Goal: Task Accomplishment & Management: Complete application form

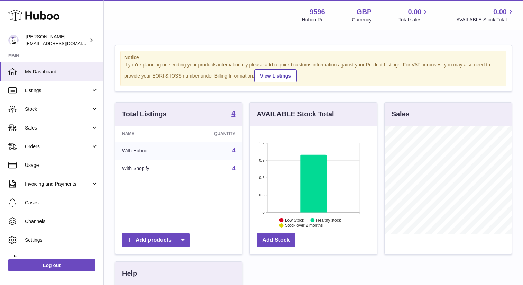
scroll to position [108, 127]
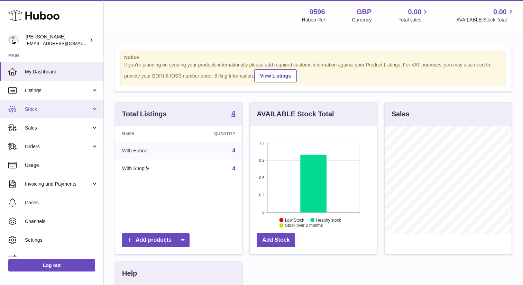
click at [94, 114] on link "Stock" at bounding box center [51, 109] width 103 height 19
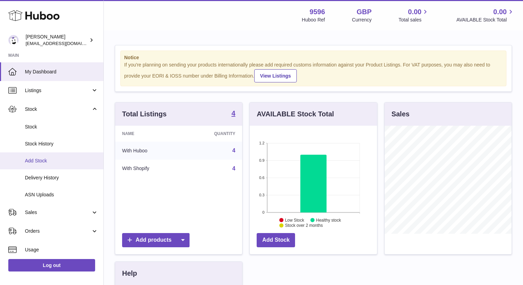
click at [55, 160] on span "Add Stock" at bounding box center [61, 160] width 73 height 7
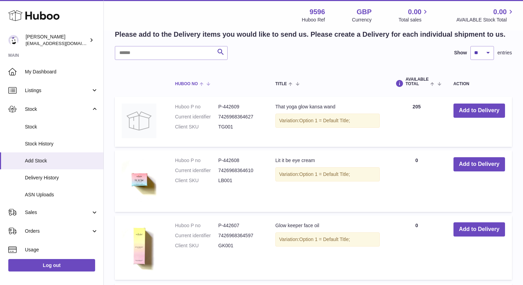
scroll to position [149, 0]
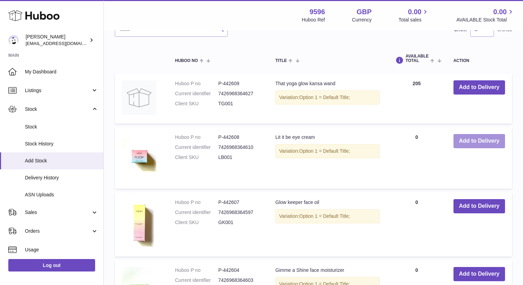
click at [477, 141] on button "Add to Delivery" at bounding box center [479, 141] width 52 height 14
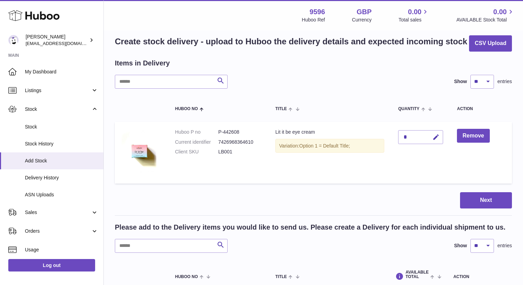
scroll to position [0, 0]
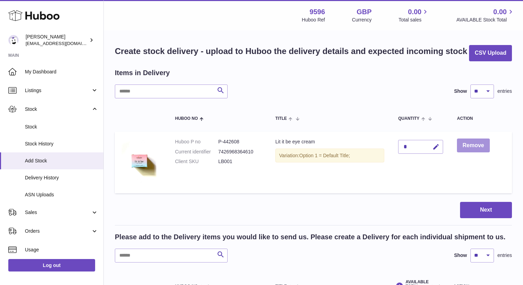
click at [465, 145] on button "Remove" at bounding box center [473, 145] width 32 height 14
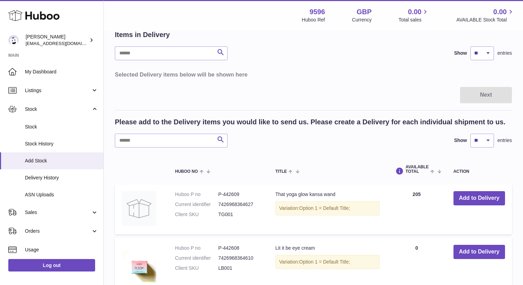
scroll to position [114, 0]
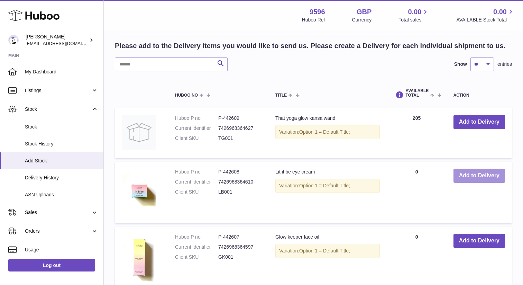
click at [478, 172] on button "Add to Delivery" at bounding box center [479, 175] width 52 height 14
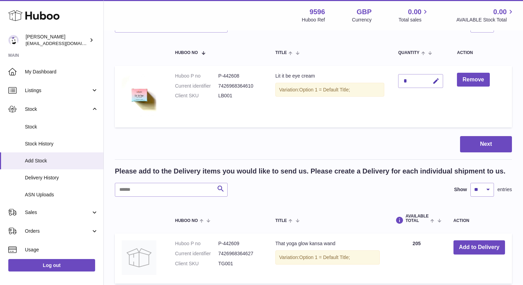
scroll to position [40, 0]
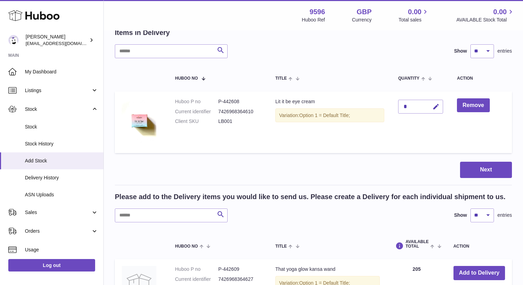
click at [414, 106] on div "*" at bounding box center [420, 107] width 45 height 14
click at [437, 107] on icon "button" at bounding box center [435, 106] width 7 height 7
type input "****"
click at [437, 107] on icon "submit" at bounding box center [436, 106] width 6 height 6
click at [293, 146] on td "Lit it be eye cream Variation: Option 1 = Default Title;" at bounding box center [329, 122] width 123 height 62
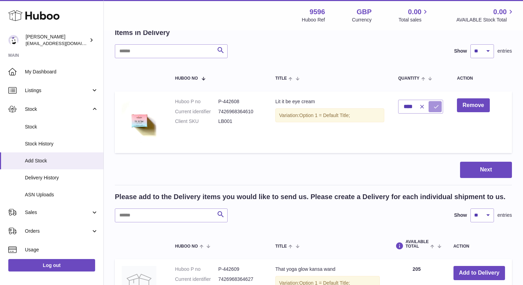
click at [435, 104] on icon "submit" at bounding box center [436, 106] width 6 height 6
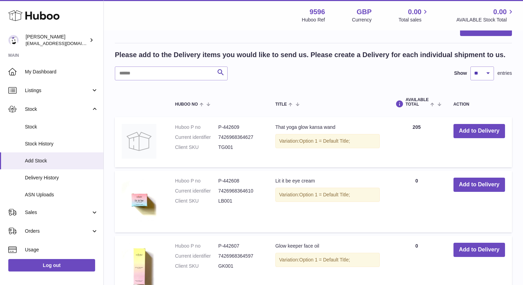
scroll to position [0, 0]
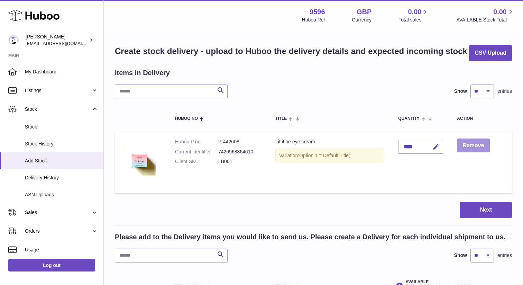
click at [480, 148] on button "Remove" at bounding box center [473, 145] width 32 height 14
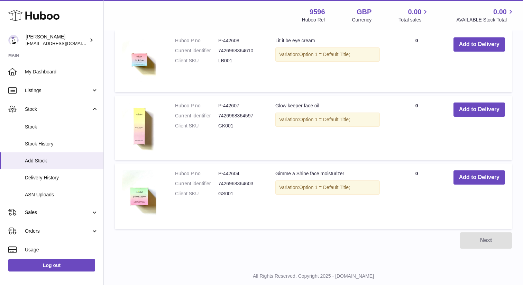
scroll to position [263, 0]
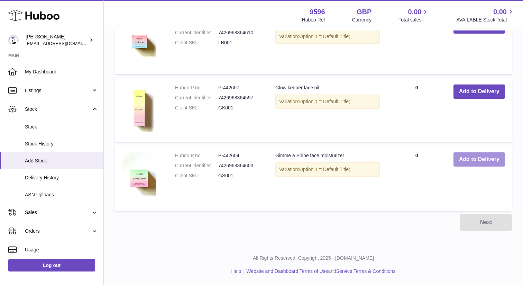
click at [485, 158] on button "Add to Delivery" at bounding box center [479, 159] width 52 height 14
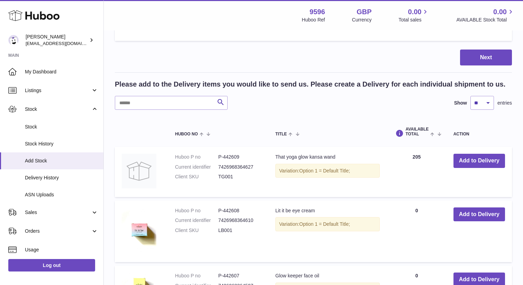
scroll to position [0, 0]
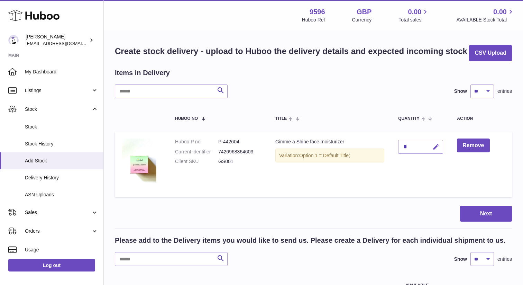
click at [436, 148] on icon "button" at bounding box center [435, 146] width 7 height 7
type input "****"
click at [437, 146] on icon "submit" at bounding box center [436, 146] width 6 height 6
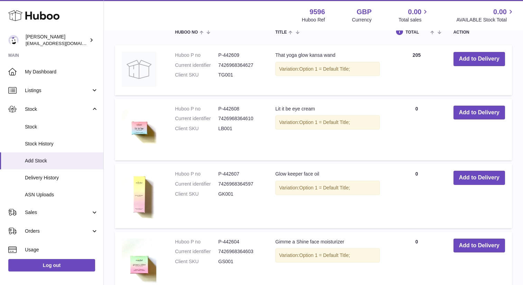
scroll to position [251, 0]
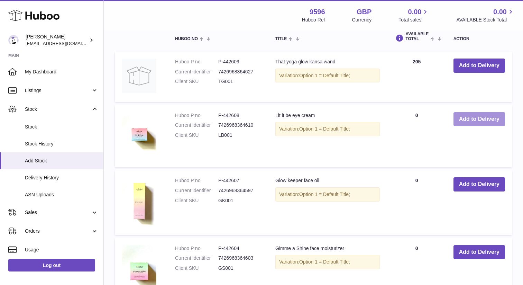
click at [490, 119] on button "Add to Delivery" at bounding box center [479, 119] width 52 height 14
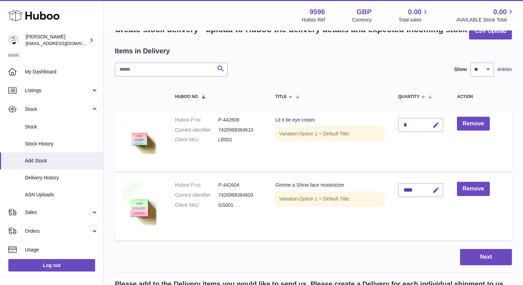
scroll to position [0, 0]
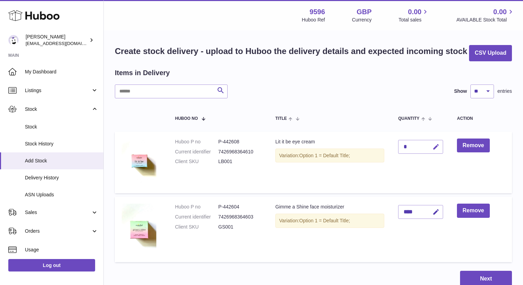
click at [436, 146] on icon "button" at bounding box center [435, 146] width 7 height 7
type input "***"
click at [437, 149] on icon "submit" at bounding box center [436, 146] width 6 height 6
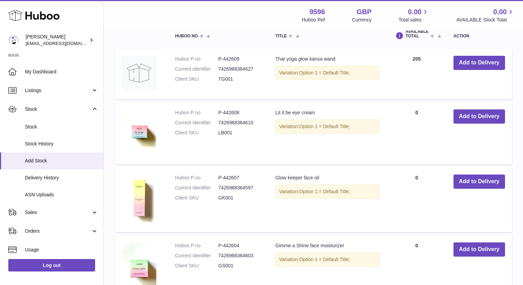
scroll to position [330, 0]
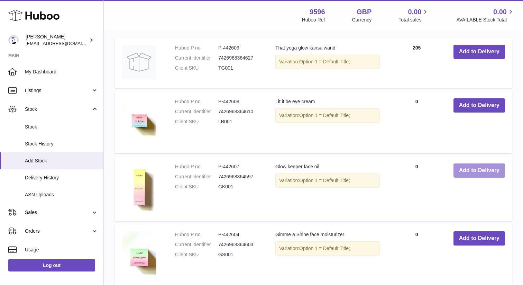
click at [485, 176] on button "Add to Delivery" at bounding box center [479, 170] width 52 height 14
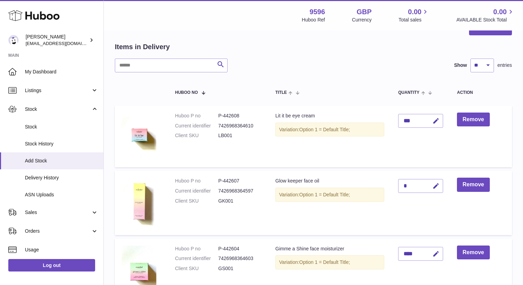
scroll to position [0, 0]
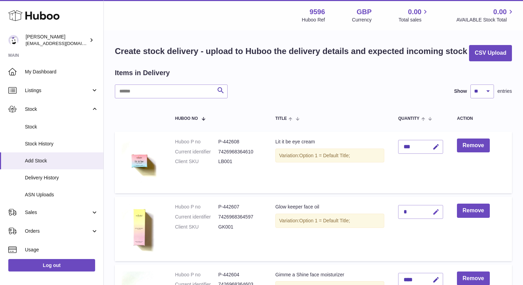
click at [439, 212] on icon "button" at bounding box center [435, 211] width 7 height 7
type input "****"
click at [440, 211] on button "submit" at bounding box center [434, 211] width 13 height 11
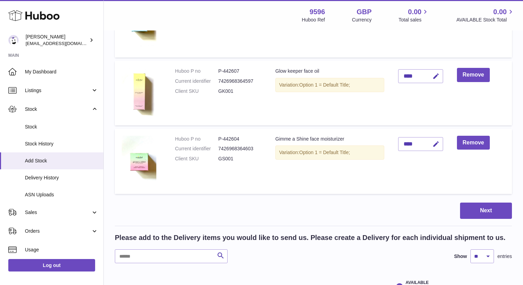
scroll to position [186, 0]
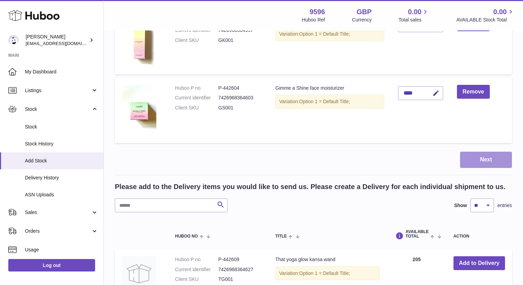
click at [486, 160] on button "Next" at bounding box center [486, 159] width 52 height 16
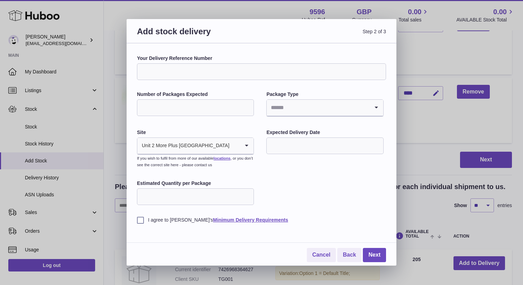
click at [263, 74] on input "Your Delivery Reference Number" at bounding box center [261, 71] width 249 height 17
click at [246, 140] on icon "Search for option" at bounding box center [247, 146] width 14 height 16
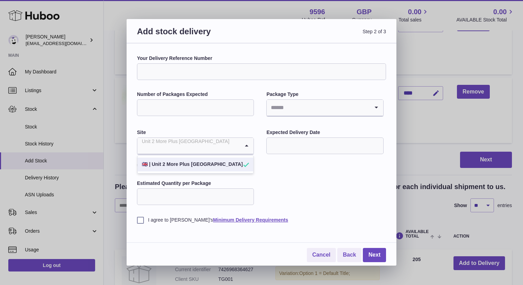
click at [246, 140] on icon "Search for option" at bounding box center [247, 146] width 14 height 16
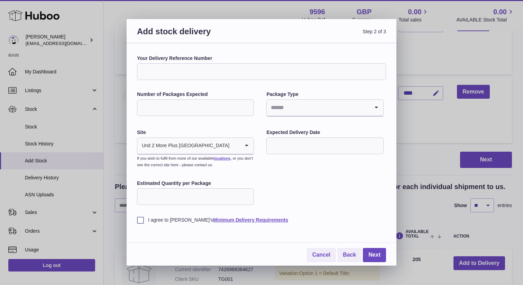
click at [277, 144] on input "text" at bounding box center [324, 145] width 117 height 17
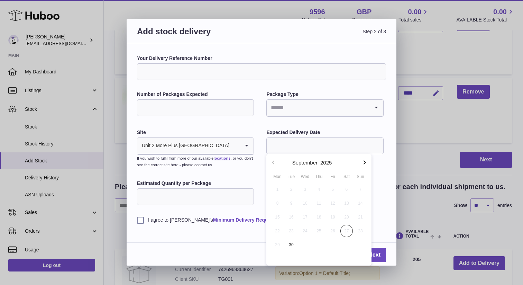
click at [366, 162] on icon "button" at bounding box center [364, 162] width 8 height 8
click at [330, 110] on input "Search for option" at bounding box center [318, 108] width 102 height 16
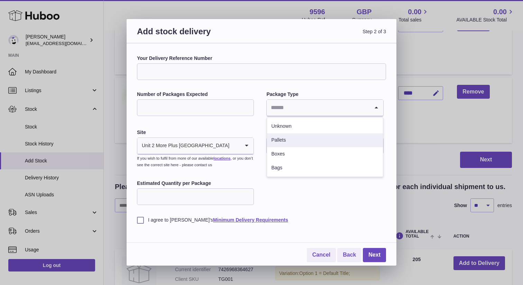
click at [280, 134] on li "Pallets" at bounding box center [324, 140] width 115 height 14
click at [188, 107] on input "Number of Packages Expected" at bounding box center [195, 107] width 117 height 17
click at [213, 92] on label "Number of Packages Expected" at bounding box center [195, 94] width 117 height 7
click at [213, 99] on input "Number of Packages Expected" at bounding box center [195, 107] width 117 height 17
click at [206, 107] on input "Number of Packages Expected" at bounding box center [195, 107] width 117 height 17
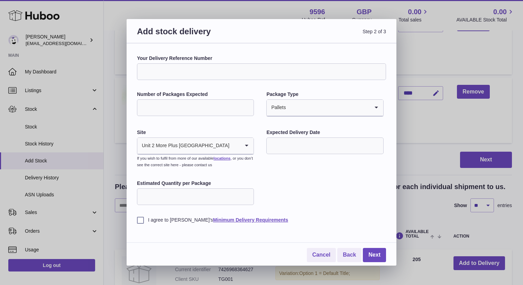
type input "*"
click at [253, 217] on link "Minimum Delivery Requirements" at bounding box center [250, 220] width 75 height 6
click at [167, 76] on input "Your Delivery Reference Number" at bounding box center [261, 71] width 249 height 17
paste input "******"
type input "******"
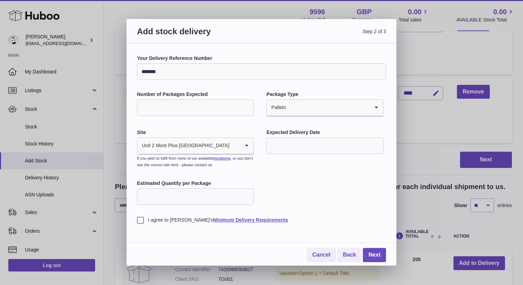
click at [293, 143] on input "text" at bounding box center [324, 145] width 117 height 17
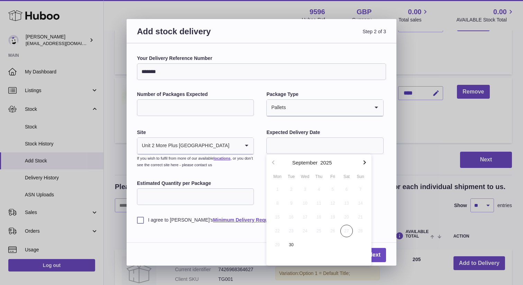
click at [366, 158] on icon "button" at bounding box center [364, 162] width 8 height 8
click at [279, 231] on span "20" at bounding box center [277, 230] width 12 height 12
type input "**********"
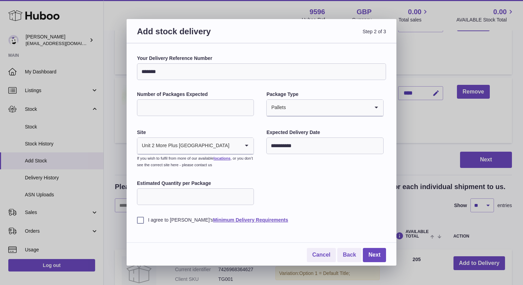
click at [166, 197] on input "Estimated Quantity per Package" at bounding box center [195, 196] width 117 height 17
click at [239, 196] on input "Estimated Quantity per Package" at bounding box center [195, 196] width 117 height 17
click at [138, 220] on label "I agree to Huboo's Minimum Delivery Requirements" at bounding box center [261, 219] width 249 height 7
click at [170, 189] on input "Estimated Quantity per Package" at bounding box center [195, 196] width 117 height 17
type input "**"
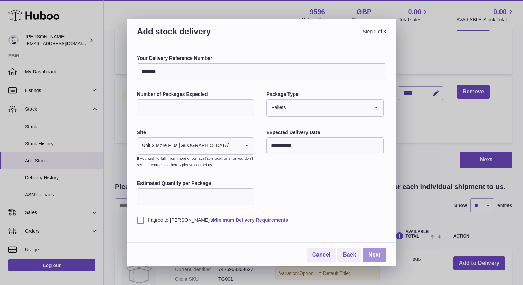
click at [375, 257] on link "Next" at bounding box center [374, 255] width 23 height 14
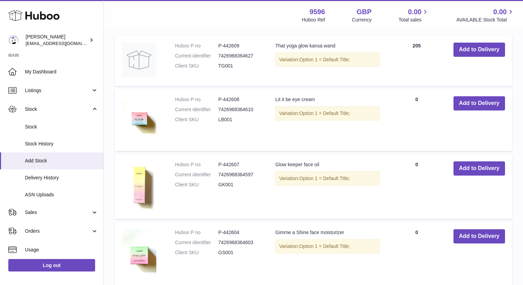
scroll to position [164, 0]
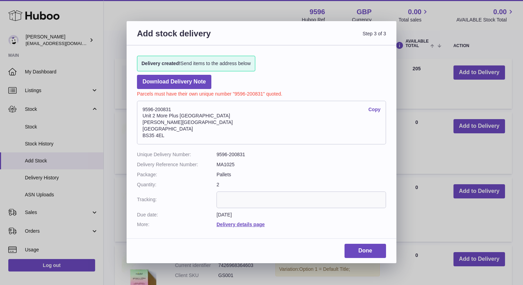
click at [374, 110] on link "Copy" at bounding box center [374, 109] width 12 height 7
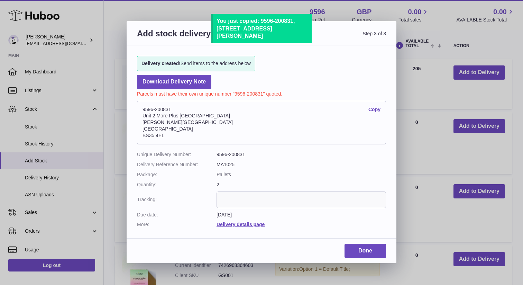
click at [246, 198] on input "text" at bounding box center [300, 199] width 169 height 17
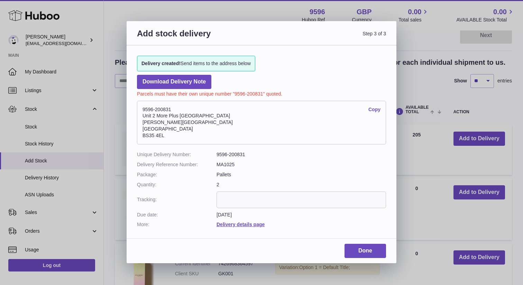
scroll to position [97, 0]
click at [160, 82] on link "Download Delivery Note" at bounding box center [174, 82] width 74 height 14
click at [369, 251] on link "Done" at bounding box center [364, 250] width 41 height 14
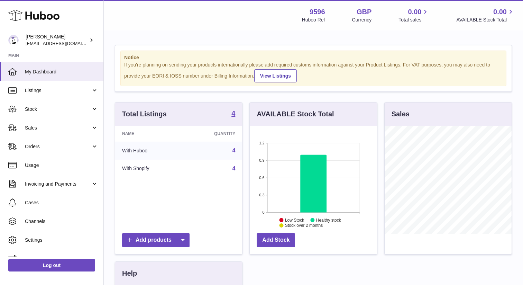
scroll to position [108, 127]
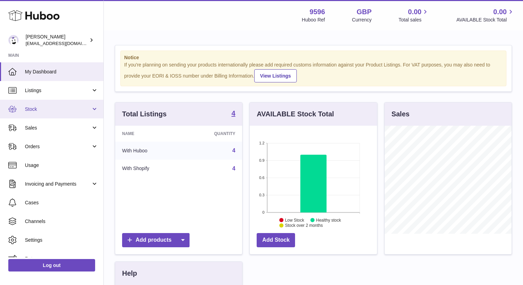
click at [94, 114] on link "Stock" at bounding box center [51, 109] width 103 height 19
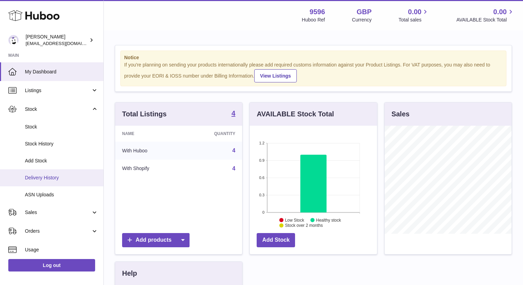
click at [66, 180] on span "Delivery History" at bounding box center [61, 177] width 73 height 7
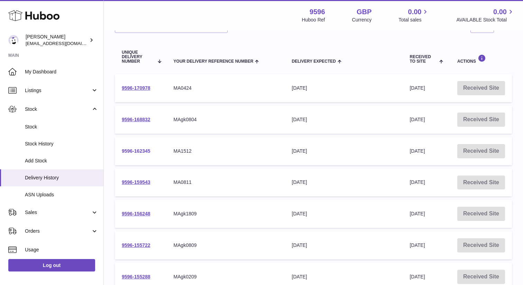
scroll to position [64, 0]
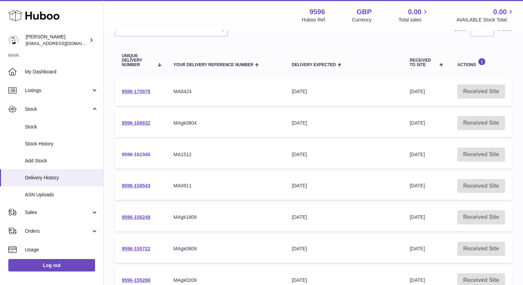
click at [136, 123] on link "9596-168832" at bounding box center [136, 123] width 29 height 6
click at [140, 91] on link "9596-170978" at bounding box center [136, 91] width 29 height 6
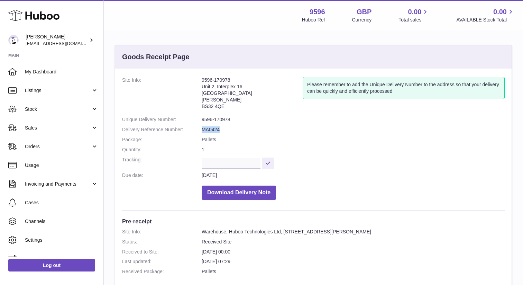
drag, startPoint x: 201, startPoint y: 130, endPoint x: 227, endPoint y: 130, distance: 25.9
click at [227, 130] on dl "Site Info: 9596-170978 Unit 2, Interplex 16 Ash Ridge Road Bradley Stoke BS32 4…" at bounding box center [313, 140] width 382 height 126
copy dl "MA0424"
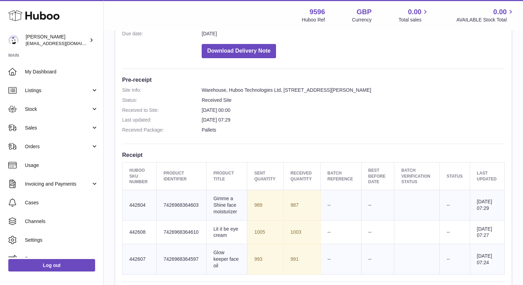
scroll to position [309, 0]
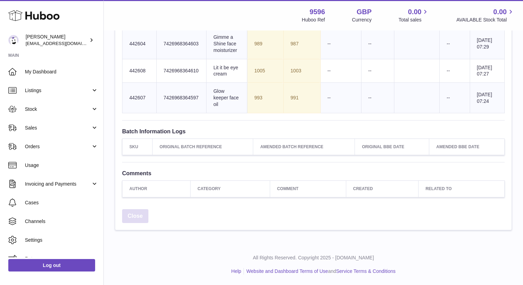
click at [137, 214] on link "Close" at bounding box center [135, 216] width 26 height 14
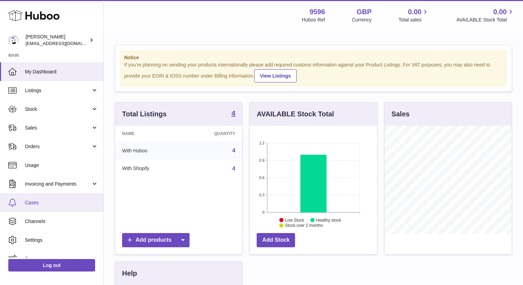
click at [51, 204] on span "Cases" at bounding box center [61, 202] width 73 height 7
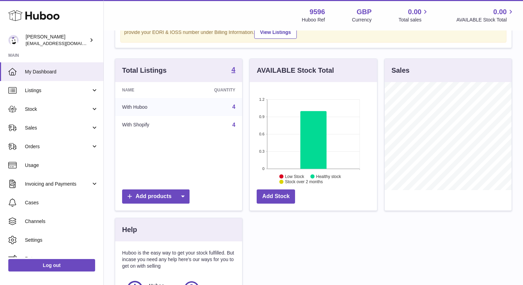
scroll to position [156, 0]
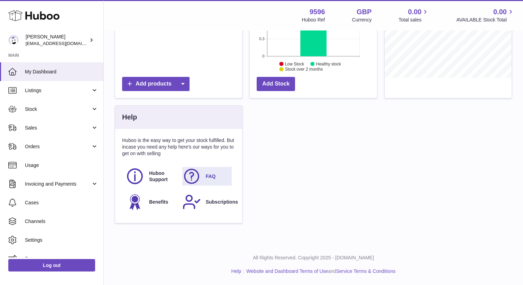
click at [214, 174] on span "FAQ" at bounding box center [211, 176] width 10 height 7
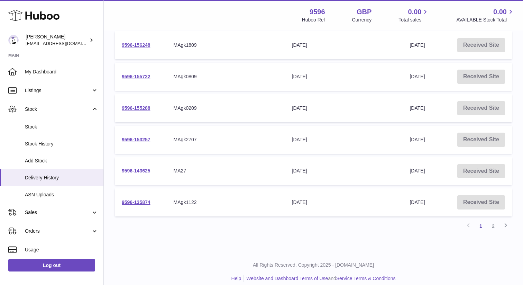
scroll to position [243, 0]
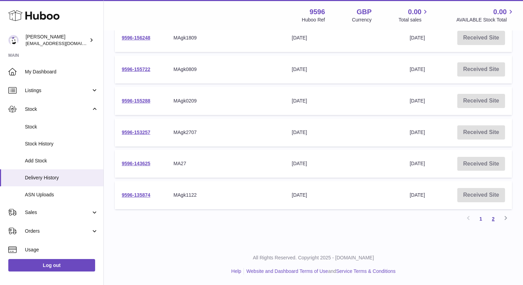
click at [493, 222] on link "2" at bounding box center [493, 218] width 12 height 12
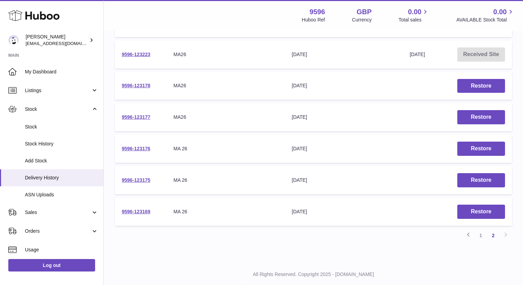
scroll to position [180, 0]
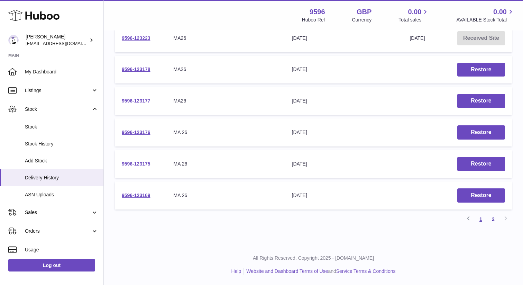
click at [480, 218] on link "1" at bounding box center [480, 219] width 12 height 12
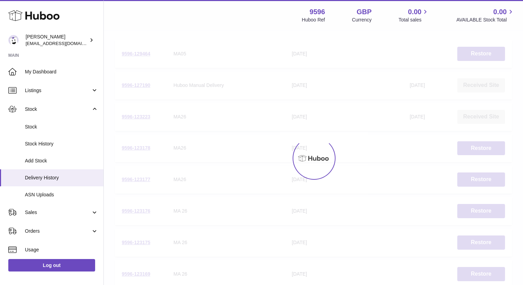
scroll to position [31, 0]
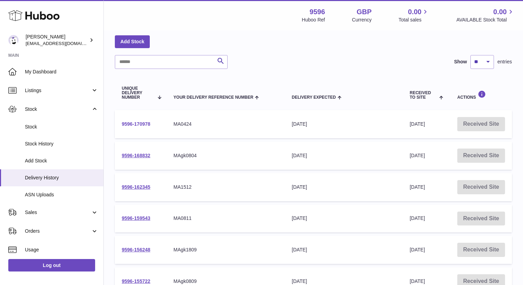
click at [140, 124] on link "9596-170978" at bounding box center [136, 124] width 29 height 6
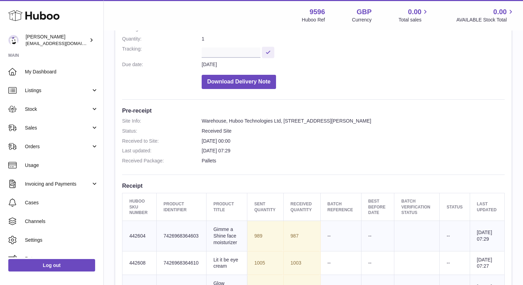
scroll to position [126, 0]
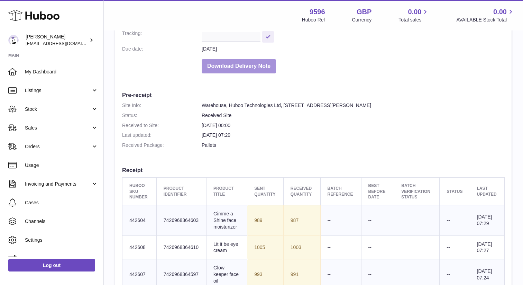
click at [235, 69] on button "Download Delivery Note" at bounding box center [239, 66] width 74 height 14
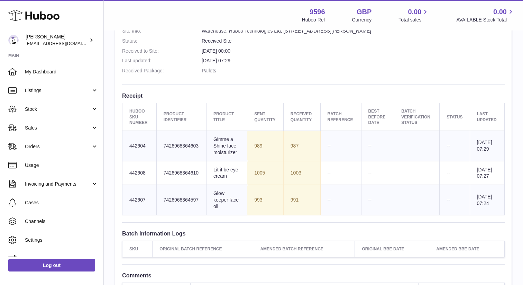
scroll to position [221, 0]
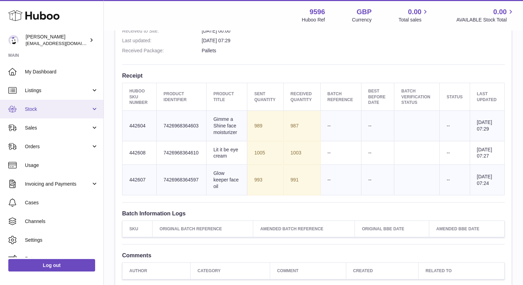
click at [56, 106] on span "Stock" at bounding box center [58, 109] width 66 height 7
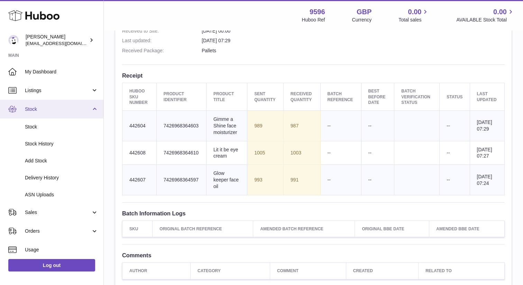
click at [46, 111] on span "Stock" at bounding box center [58, 109] width 66 height 7
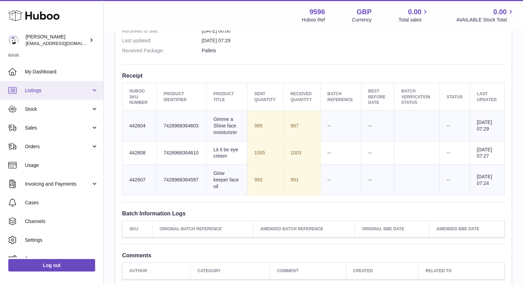
click at [63, 96] on link "Listings" at bounding box center [51, 90] width 103 height 19
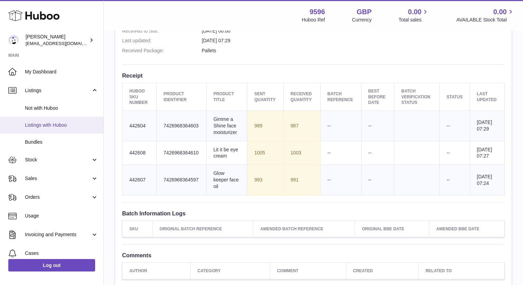
click at [52, 127] on span "Listings with Huboo" at bounding box center [61, 125] width 73 height 7
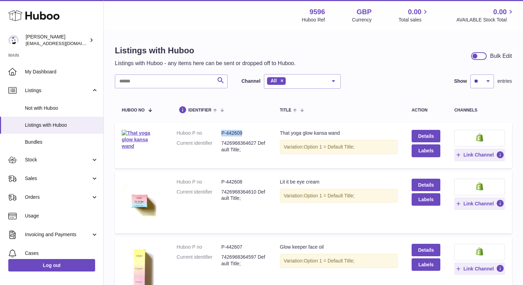
drag, startPoint x: 221, startPoint y: 133, endPoint x: 247, endPoint y: 133, distance: 25.6
click at [247, 133] on dd "P-442609" at bounding box center [243, 133] width 45 height 7
click at [218, 179] on dt "Huboo P no" at bounding box center [199, 181] width 45 height 7
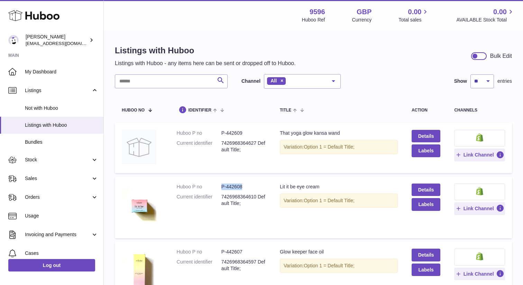
drag, startPoint x: 221, startPoint y: 186, endPoint x: 244, endPoint y: 186, distance: 23.2
click at [244, 186] on dd "P-442608" at bounding box center [243, 186] width 45 height 7
copy dd "P-442608"
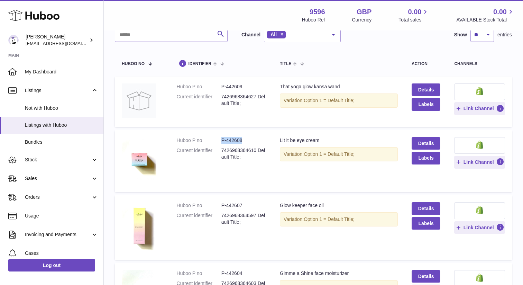
scroll to position [94, 0]
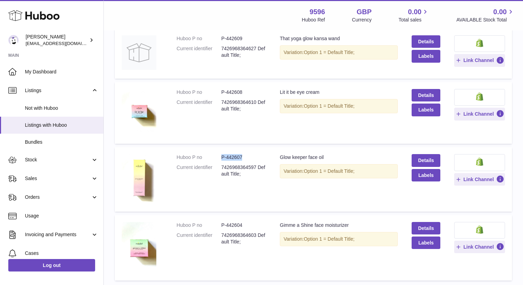
drag, startPoint x: 221, startPoint y: 155, endPoint x: 246, endPoint y: 155, distance: 25.9
click at [246, 155] on dl "Huboo P no P-442607 Current identifier 7426968364597 Default Title;" at bounding box center [222, 167] width 90 height 27
copy dl "P-442607"
drag, startPoint x: 221, startPoint y: 224, endPoint x: 243, endPoint y: 224, distance: 22.5
click at [243, 224] on dd "P-442604" at bounding box center [243, 225] width 45 height 7
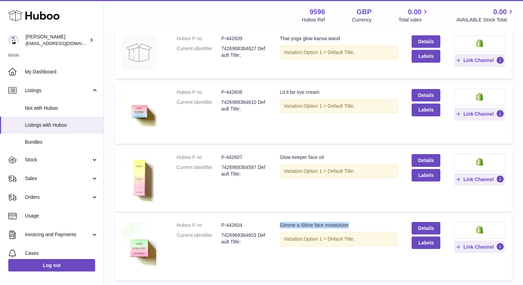
drag, startPoint x: 276, startPoint y: 225, endPoint x: 352, endPoint y: 225, distance: 75.4
click at [352, 225] on td "Title Gimme a Shine face moisturizer Variation: Option 1 = Default Title;" at bounding box center [339, 247] width 132 height 65
copy div "Gimme a Shine face moisturizer"
drag, startPoint x: 218, startPoint y: 224, endPoint x: 251, endPoint y: 224, distance: 32.8
click at [251, 224] on dl "Huboo P no P-442604 Current identifier 7426968364603 Default Title;" at bounding box center [222, 235] width 90 height 27
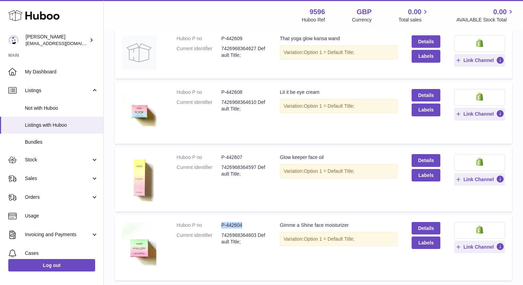
copy dl "P-442604"
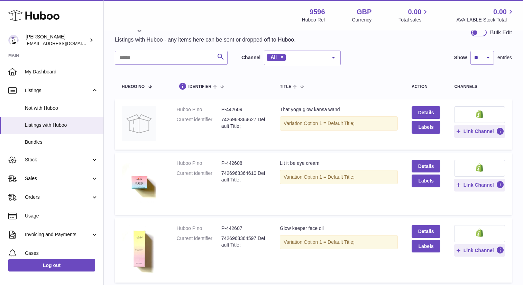
scroll to position [0, 0]
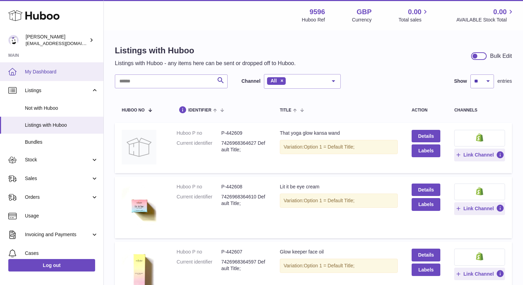
click at [58, 74] on span "My Dashboard" at bounding box center [61, 71] width 73 height 7
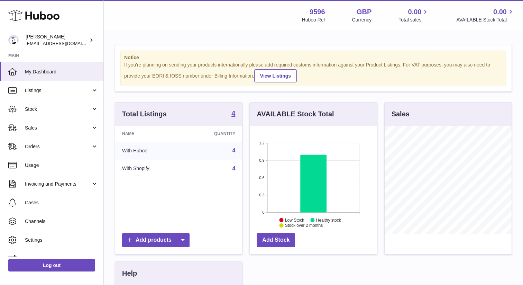
scroll to position [108, 127]
